Goal: Check status: Check status

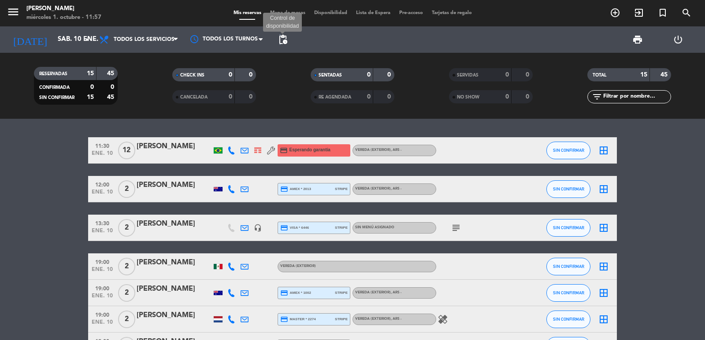
click at [280, 44] on span "pending_actions" at bounding box center [282, 39] width 11 height 11
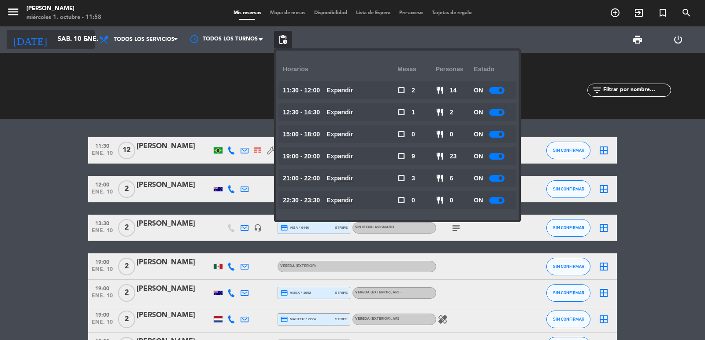
click at [57, 33] on input "sáb. 10 ene." at bounding box center [95, 39] width 85 height 17
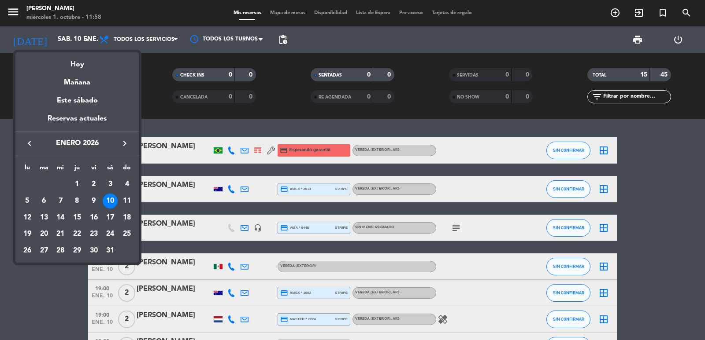
drag, startPoint x: 75, startPoint y: 81, endPoint x: 70, endPoint y: 70, distance: 12.3
click at [76, 81] on div "Mañana" at bounding box center [76, 79] width 123 height 18
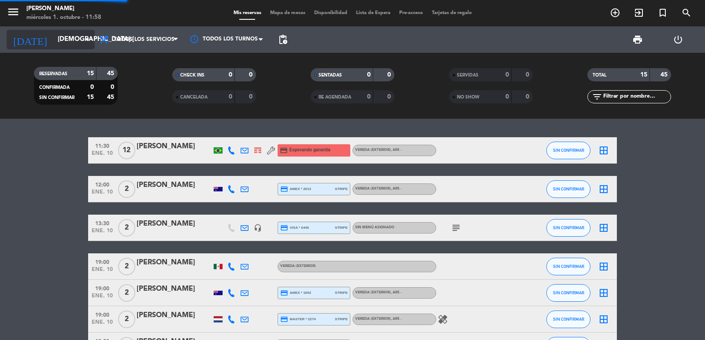
click at [60, 40] on input "[DEMOGRAPHIC_DATA] [DATE]" at bounding box center [95, 39] width 85 height 17
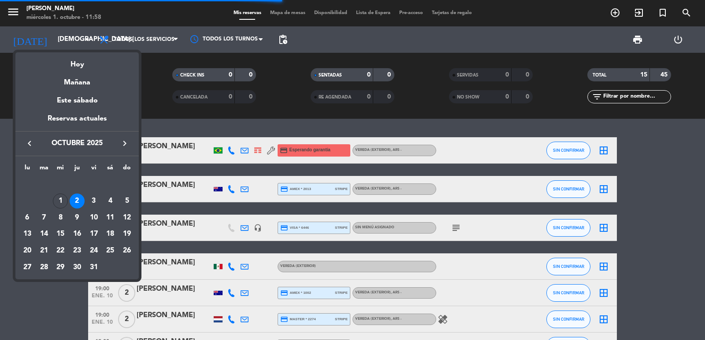
click at [124, 143] on icon "keyboard_arrow_right" at bounding box center [124, 143] width 11 height 11
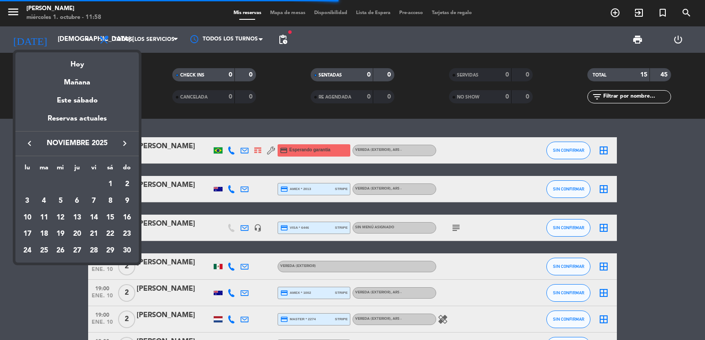
click at [61, 232] on div "19" at bounding box center [60, 234] width 15 height 15
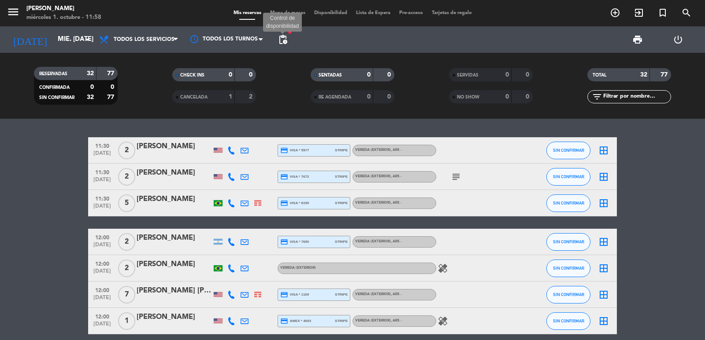
click at [282, 39] on span "pending_actions" at bounding box center [282, 39] width 11 height 11
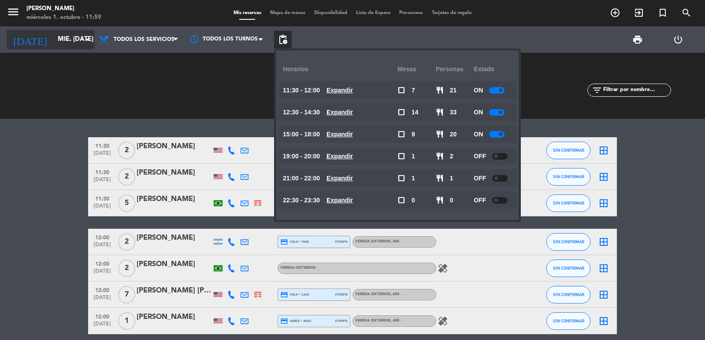
click at [59, 41] on input "mié. [DATE]" at bounding box center [95, 39] width 85 height 17
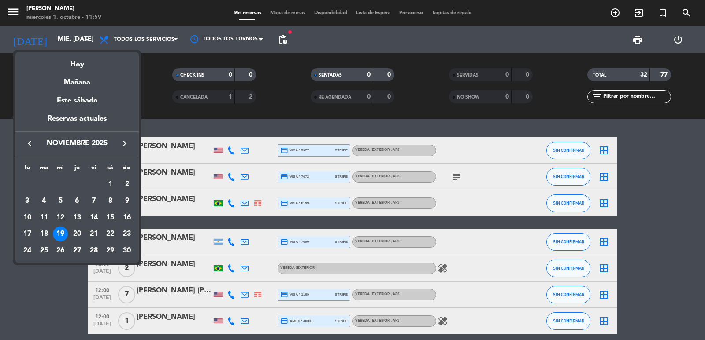
click at [124, 146] on icon "keyboard_arrow_right" at bounding box center [124, 143] width 11 height 11
click at [132, 203] on div "7" at bounding box center [126, 201] width 15 height 15
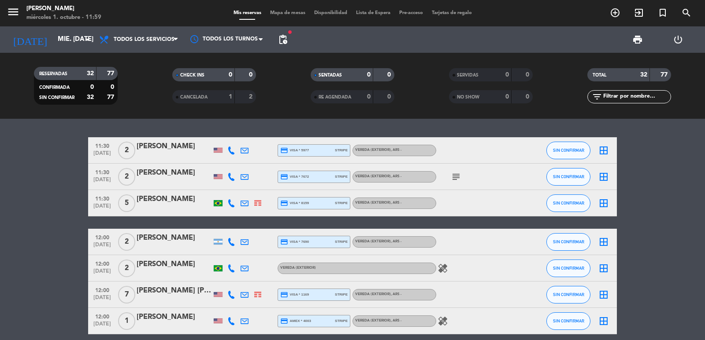
type input "dom. 7 dic."
